Goal: Complete application form

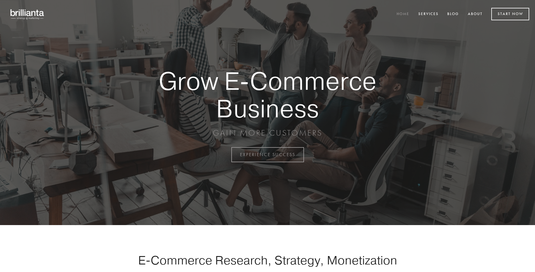
scroll to position [1518, 0]
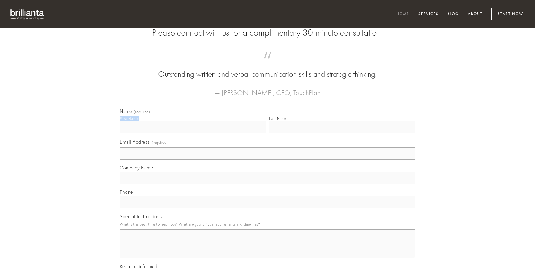
type input "[PERSON_NAME]"
click at [342, 133] on input "Last Name" at bounding box center [342, 127] width 146 height 12
type input "[PERSON_NAME]"
click at [268, 160] on input "Email Address (required)" at bounding box center [267, 153] width 295 height 12
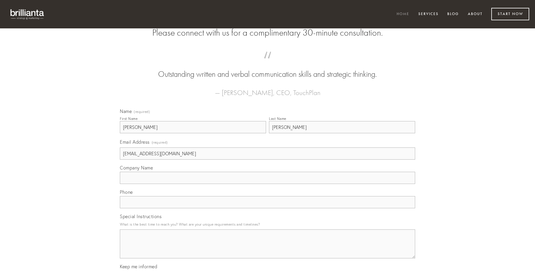
type input "[EMAIL_ADDRESS][DOMAIN_NAME]"
click at [268, 184] on input "Company Name" at bounding box center [267, 178] width 295 height 12
type input "ascisco"
click at [268, 208] on input "text" at bounding box center [267, 202] width 295 height 12
click at [268, 249] on textarea "Special Instructions" at bounding box center [267, 243] width 295 height 29
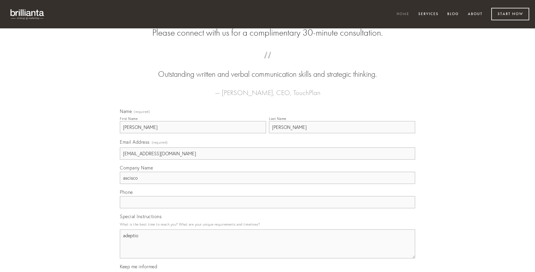
type textarea "adeptio"
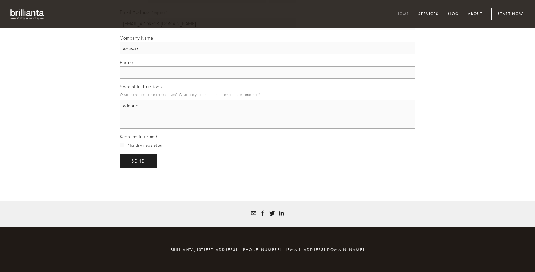
click at [139, 161] on span "send" at bounding box center [139, 160] width 14 height 5
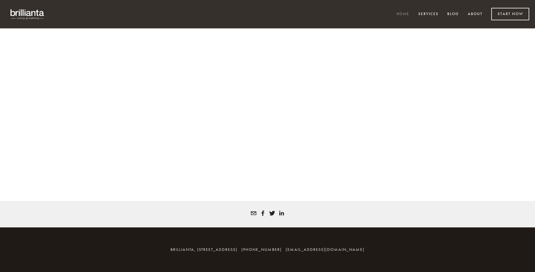
scroll to position [1511, 0]
